Goal: Information Seeking & Learning: Learn about a topic

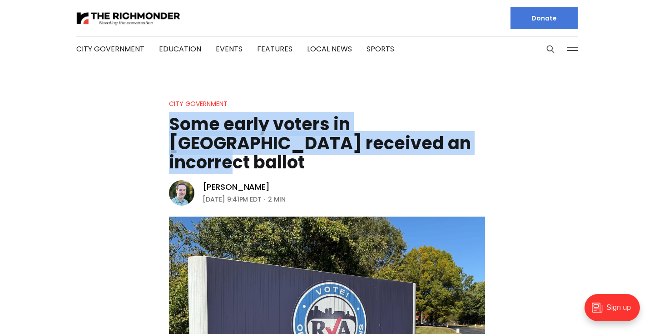
drag, startPoint x: 423, startPoint y: 152, endPoint x: 160, endPoint y: 128, distance: 264.2
click at [160, 128] on header "City Government Some early voters in Richmond received an incorrect ballot Mich…" at bounding box center [327, 275] width 654 height 355
copy h1 "Some early voters in [GEOGRAPHIC_DATA] received an incorrect ballot"
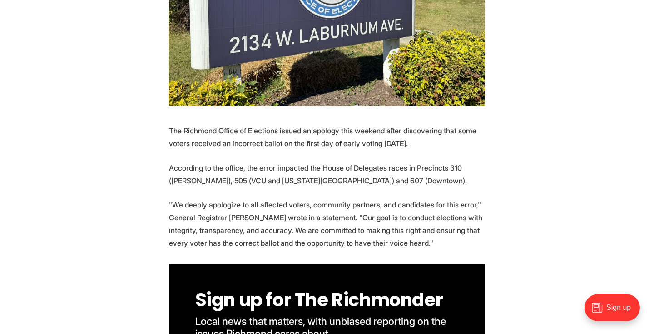
scroll to position [337, 0]
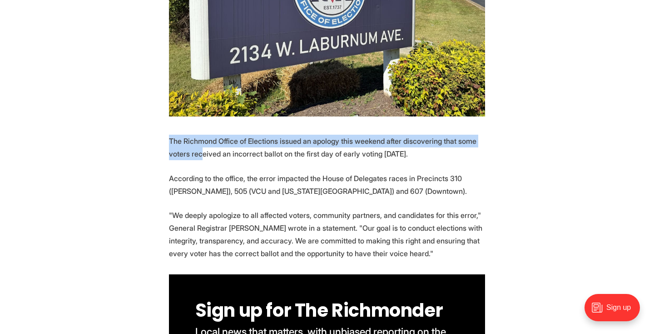
drag, startPoint x: 170, startPoint y: 121, endPoint x: 225, endPoint y: 126, distance: 55.3
click at [225, 135] on p "The Richmond Office of Elections issued an apology this weekend after discoveri…" at bounding box center [327, 147] width 316 height 25
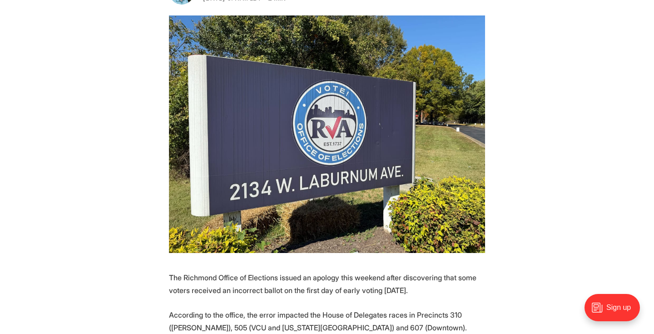
scroll to position [345, 0]
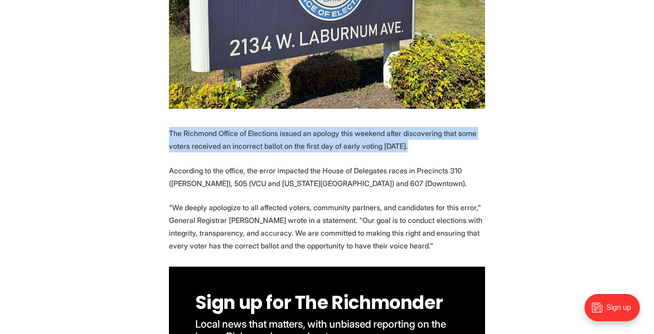
drag, startPoint x: 169, startPoint y: 115, endPoint x: 440, endPoint y: 131, distance: 271.3
click at [440, 131] on p "The Richmond Office of Elections issued an apology this weekend after discoveri…" at bounding box center [327, 139] width 316 height 25
copy p "The Richmond Office of Elections issued an apology this weekend after discoveri…"
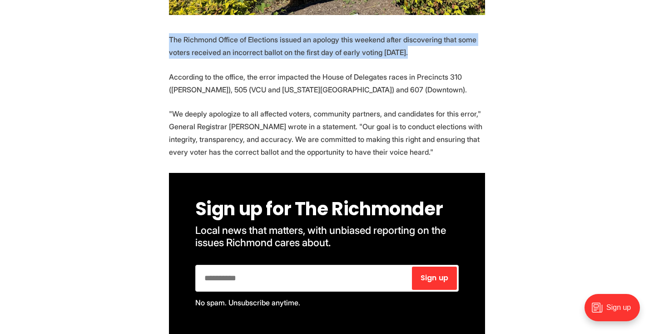
scroll to position [439, 0]
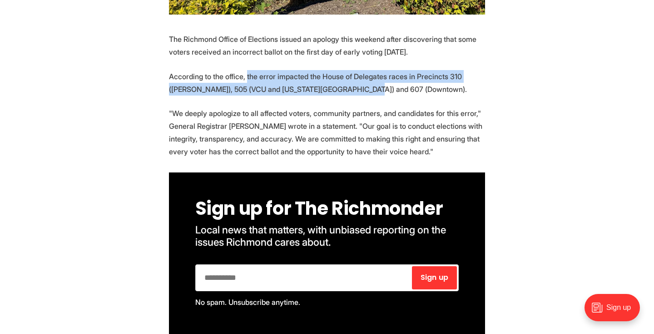
drag, startPoint x: 254, startPoint y: 55, endPoint x: 371, endPoint y: 75, distance: 119.1
click at [371, 75] on p "According to the office, the error impacted the House of Delegates races in Pre…" at bounding box center [327, 82] width 316 height 25
copy p "the error impacted the House of Delegates races in [GEOGRAPHIC_DATA] 310 ([PERS…"
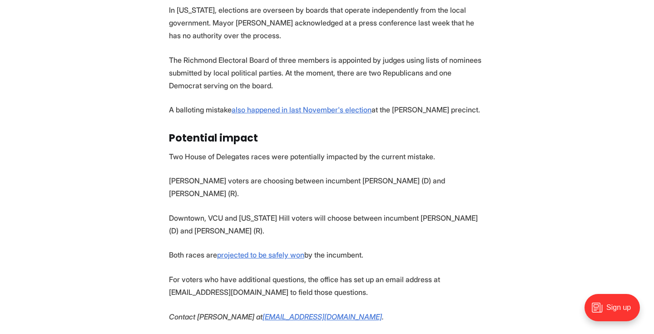
scroll to position [994, 0]
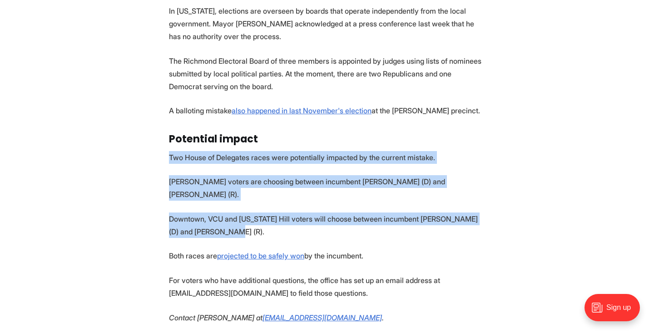
drag, startPoint x: 170, startPoint y: 147, endPoint x: 214, endPoint y: 223, distance: 87.5
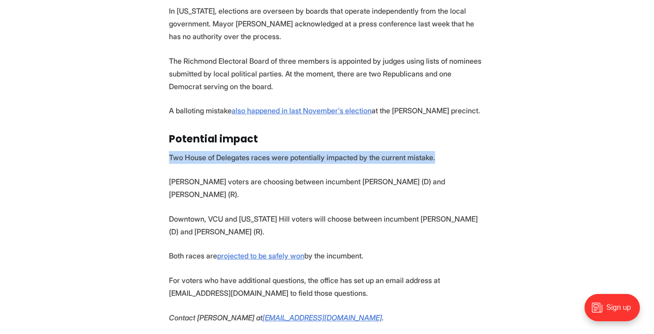
drag, startPoint x: 452, startPoint y: 147, endPoint x: 151, endPoint y: 149, distance: 300.4
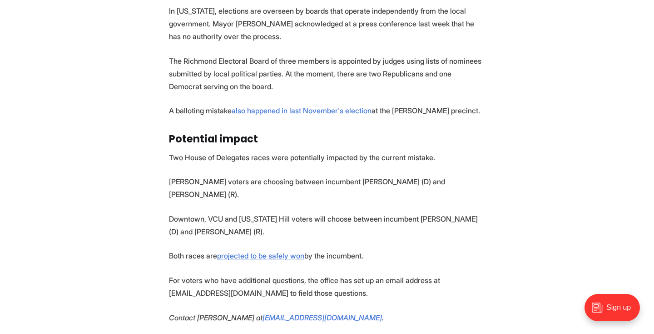
click at [240, 212] on p "Downtown, VCU and [US_STATE] Hill voters will choose between incumbent [PERSON_…" at bounding box center [327, 224] width 316 height 25
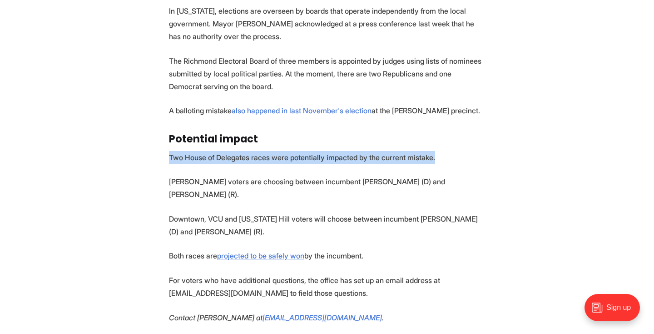
drag, startPoint x: 165, startPoint y: 150, endPoint x: 450, endPoint y: 152, distance: 285.4
copy p "Two House of Delegates races were potentially impacted by the current mistake."
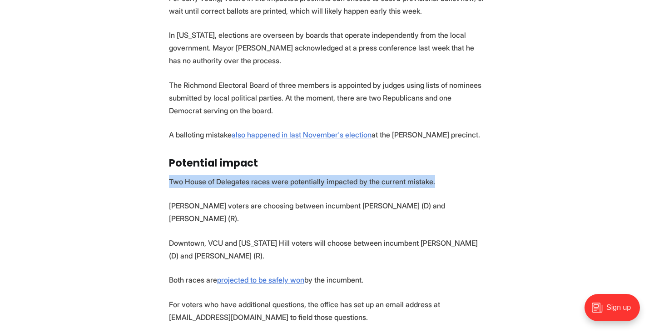
scroll to position [954, 0]
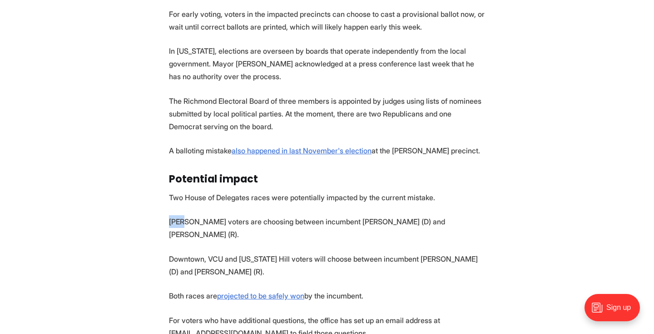
drag, startPoint x: 170, startPoint y: 215, endPoint x: 181, endPoint y: 215, distance: 10.5
click at [181, 215] on p "[PERSON_NAME] voters are choosing between incumbent [PERSON_NAME] (D) and [PERS…" at bounding box center [327, 227] width 316 height 25
click at [209, 253] on p "Downtown, VCU and [US_STATE] Hill voters will choose between incumbent [PERSON_…" at bounding box center [327, 265] width 316 height 25
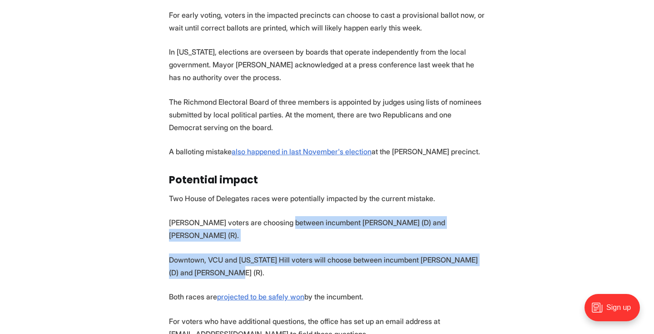
drag, startPoint x: 290, startPoint y: 214, endPoint x: 400, endPoint y: 247, distance: 115.4
click at [400, 247] on section "The Richmond Office of Elections issued an apology this weekend after discoveri…" at bounding box center [327, 6] width 654 height 975
copy section "incumbent [PERSON_NAME] (D) and [PERSON_NAME] (R). Downtown, VCU and [US_STATE]…"
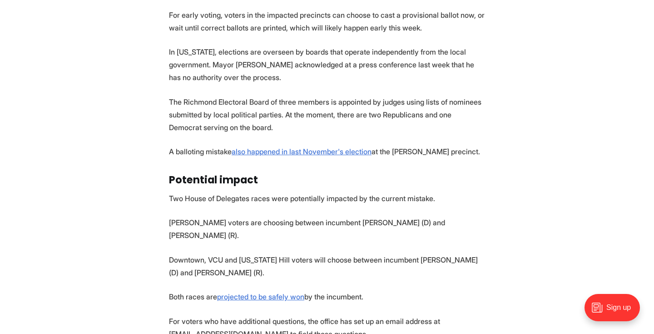
click at [178, 216] on p "[PERSON_NAME] voters are choosing between incumbent [PERSON_NAME] (D) and [PERS…" at bounding box center [327, 228] width 316 height 25
drag, startPoint x: 167, startPoint y: 215, endPoint x: 297, endPoint y: 213, distance: 129.5
click at [297, 213] on section "The Richmond Office of Elections issued an apology this weekend after discoveri…" at bounding box center [327, 6] width 654 height 975
copy p "[PERSON_NAME] voters are choosing between i"
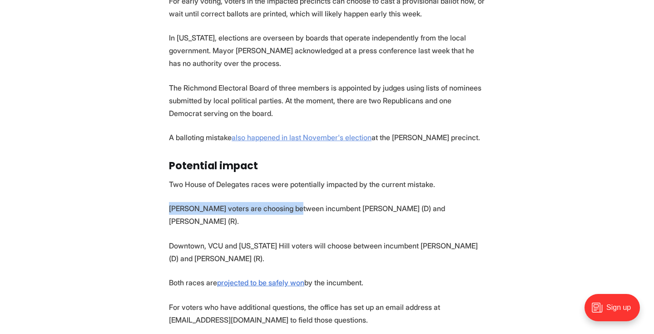
scroll to position [978, 0]
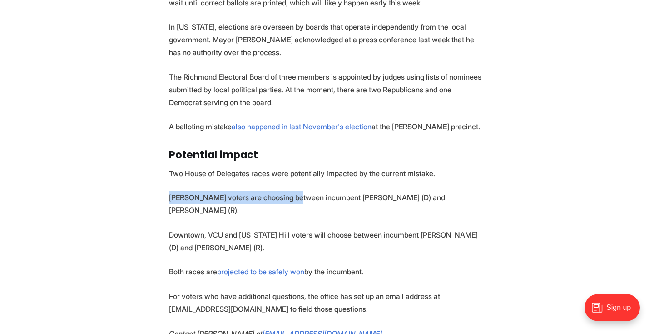
drag, startPoint x: 387, startPoint y: 255, endPoint x: 153, endPoint y: 254, distance: 234.0
copy p "Both races are projected to be safely won by the incumbent."
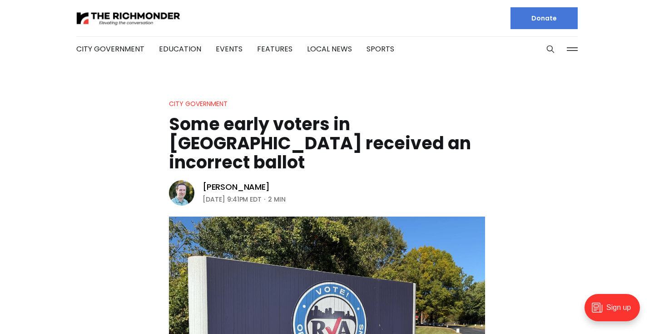
scroll to position [0, 0]
drag, startPoint x: 187, startPoint y: 253, endPoint x: 254, endPoint y: 6, distance: 256.2
drag, startPoint x: 189, startPoint y: 18, endPoint x: 94, endPoint y: 12, distance: 94.7
click at [94, 12] on div at bounding box center [198, 18] width 244 height 36
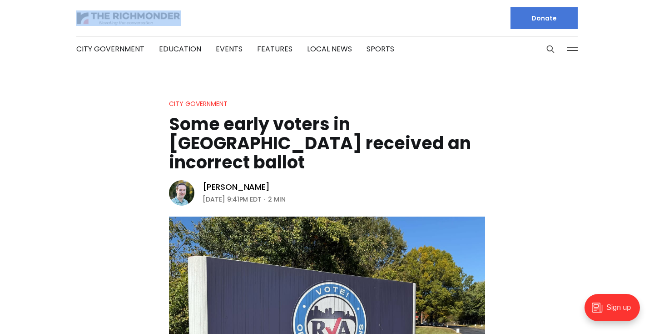
click at [213, 13] on div at bounding box center [198, 18] width 244 height 36
drag, startPoint x: 190, startPoint y: 13, endPoint x: 130, endPoint y: 14, distance: 60.0
click at [130, 14] on div at bounding box center [198, 18] width 244 height 36
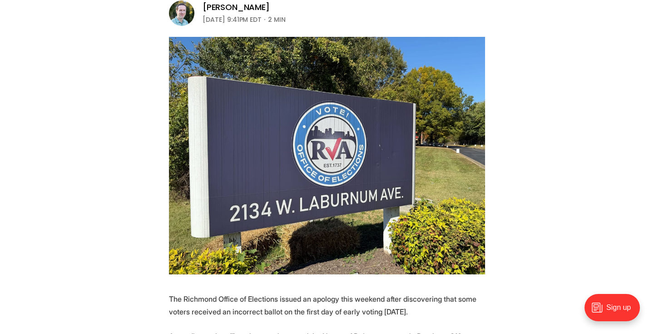
scroll to position [352, 0]
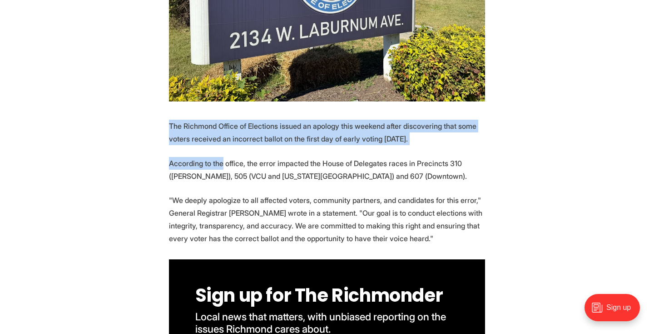
drag, startPoint x: 170, startPoint y: 108, endPoint x: 225, endPoint y: 142, distance: 64.5
